Goal: Task Accomplishment & Management: Use online tool/utility

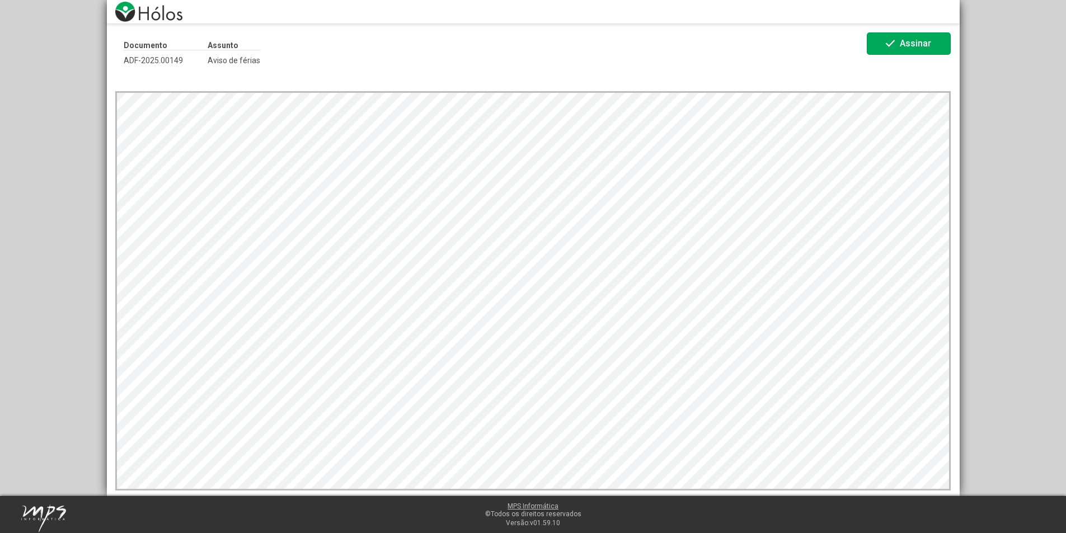
click at [920, 46] on span "Assinar" at bounding box center [915, 43] width 31 height 11
click at [897, 38] on mat-icon "check" at bounding box center [890, 43] width 13 height 13
